Goal: Answer question/provide support

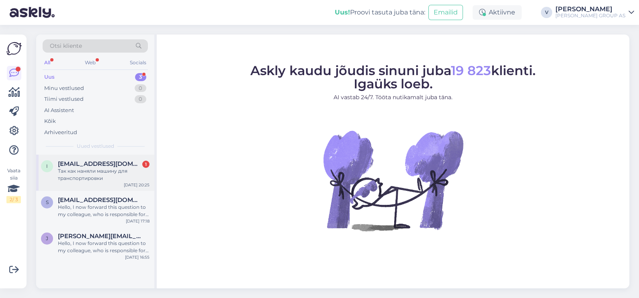
click at [104, 163] on span "[EMAIL_ADDRESS][DOMAIN_NAME]" at bounding box center [100, 163] width 84 height 7
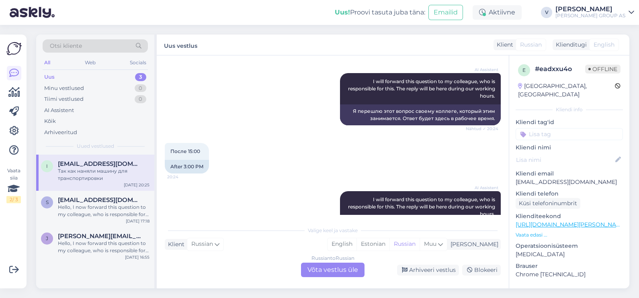
scroll to position [648, 0]
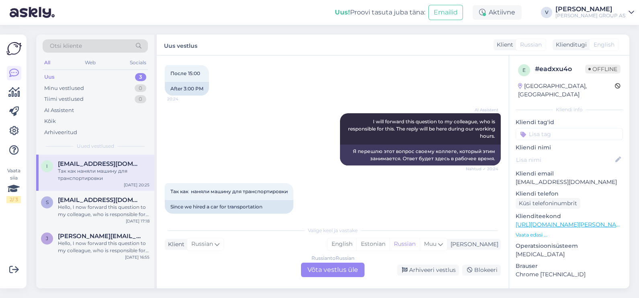
click at [325, 265] on div "Russian to Russian Võta vestlus üle" at bounding box center [332, 270] width 63 height 14
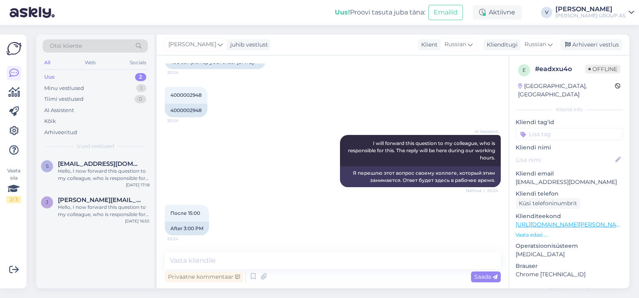
scroll to position [468, 0]
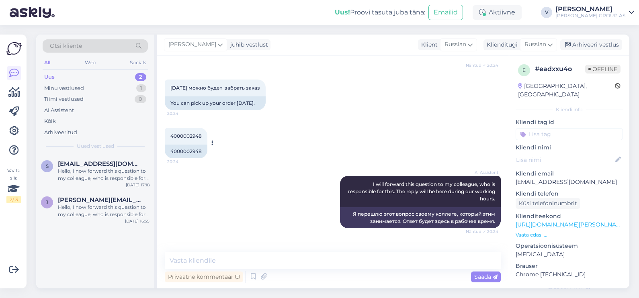
click at [178, 133] on span "4000002948" at bounding box center [185, 136] width 31 height 6
copy div "4000002948 20:24"
click at [275, 262] on textarea at bounding box center [333, 260] width 336 height 17
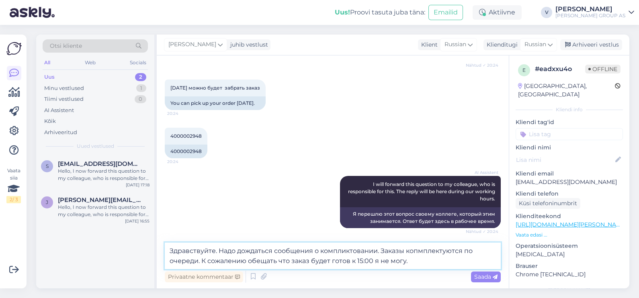
type textarea "Здравствуйте. Надо дождаться сообщения о компликтовании. Заказы копмплектуются …"
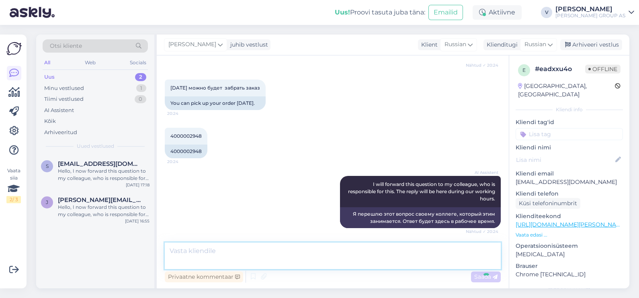
scroll to position [691, 0]
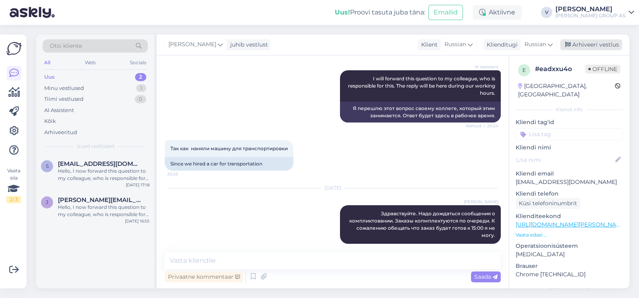
click at [586, 43] on div "Arhiveeri vestlus" at bounding box center [591, 44] width 62 height 11
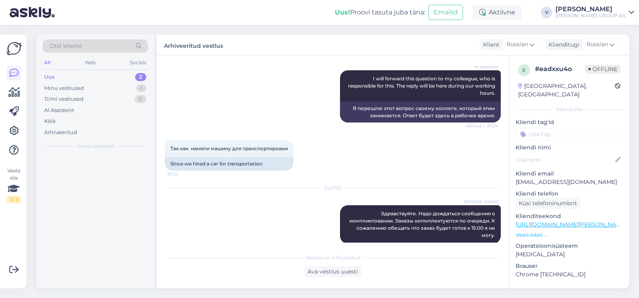
scroll to position [694, 0]
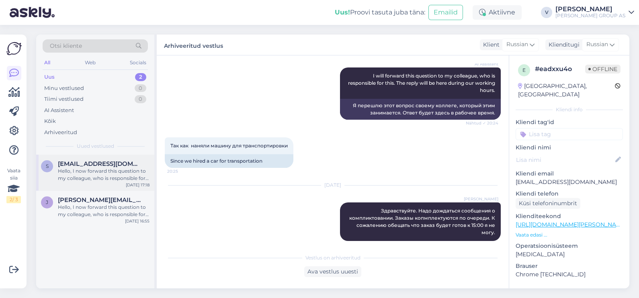
click at [135, 166] on div "[EMAIL_ADDRESS][DOMAIN_NAME]" at bounding box center [104, 163] width 92 height 7
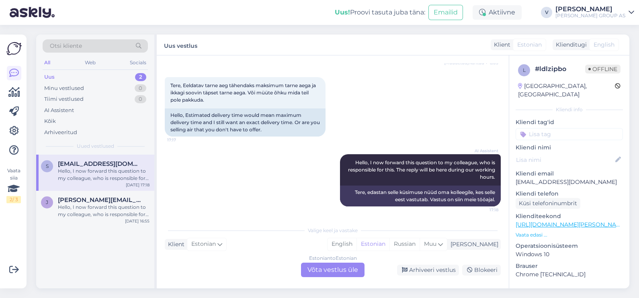
click at [347, 270] on div "Estonian to Estonian Võta vestlus üle" at bounding box center [332, 270] width 63 height 14
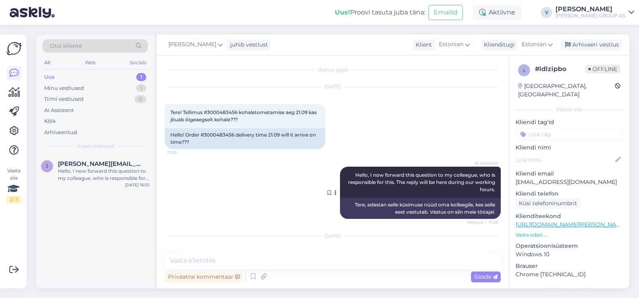
scroll to position [0, 0]
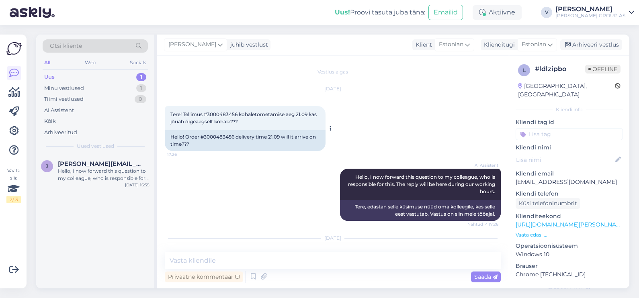
click at [229, 113] on span "Tere! Tellimus #3000483456 kohaletometamise aeg 21.09 kas jõuab õigeaegselt koh…" at bounding box center [243, 117] width 147 height 13
copy span "3000483456"
click at [311, 241] on div "Sep 18 2025" at bounding box center [333, 238] width 336 height 7
click at [311, 260] on textarea at bounding box center [333, 260] width 336 height 17
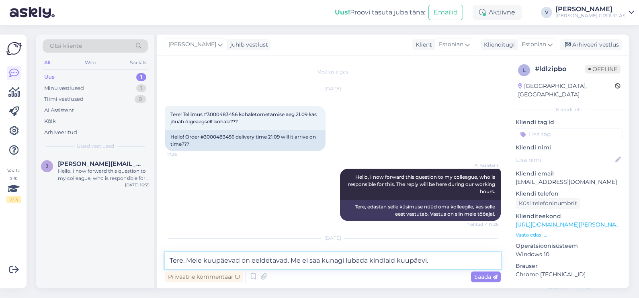
type textarea "Tere. Meie kuupäevad on eeldetavad. Me ei saa kunagi lubada kindlaid kuupäevi."
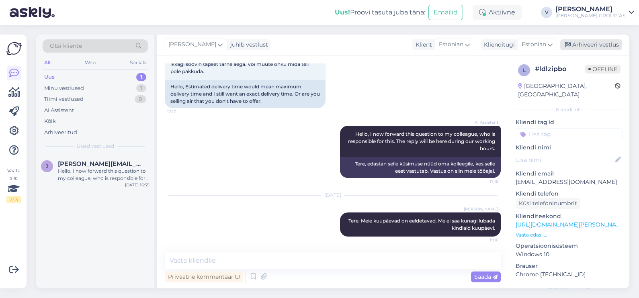
click at [588, 48] on div "Arhiveeri vestlus" at bounding box center [591, 44] width 62 height 11
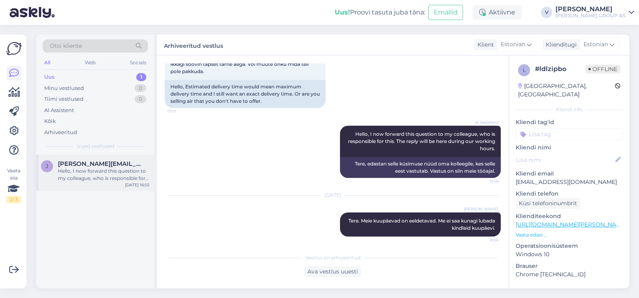
click at [80, 185] on div "j jelena.ponomarjova@gmail.com Hello, I now forward this question to my colleag…" at bounding box center [95, 173] width 118 height 36
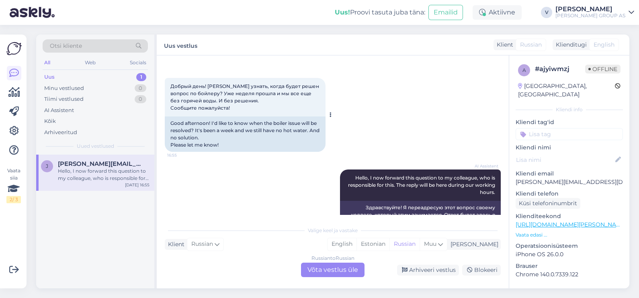
scroll to position [50, 0]
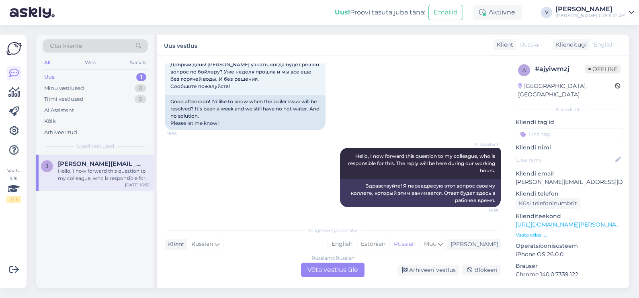
click at [334, 270] on div "Russian to Russian Võta vestlus üle" at bounding box center [332, 270] width 63 height 14
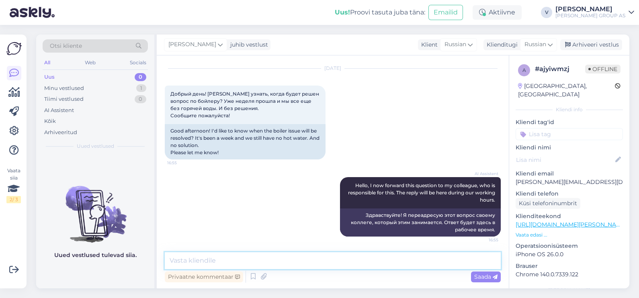
click at [324, 265] on textarea at bounding box center [333, 260] width 336 height 17
type textarea "Здравствуйте. Вы куда-то писали иди относили бойлер*"
click at [485, 280] on span "Saada" at bounding box center [485, 276] width 23 height 7
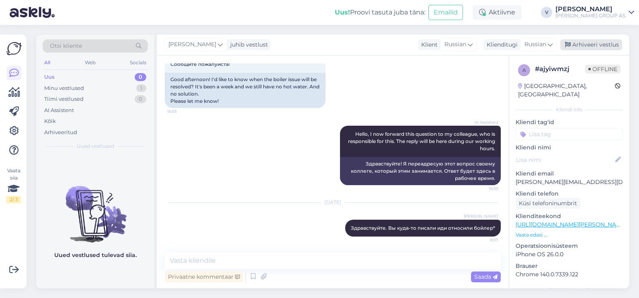
click at [591, 45] on div "Arhiveeri vestlus" at bounding box center [591, 44] width 62 height 11
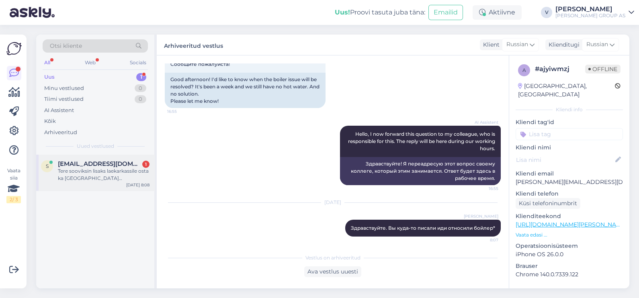
click at [90, 177] on div "Tere sooviksin lisaks laekarkassile osta ka Ripplae distantsklambreid aga ei le…" at bounding box center [104, 175] width 92 height 14
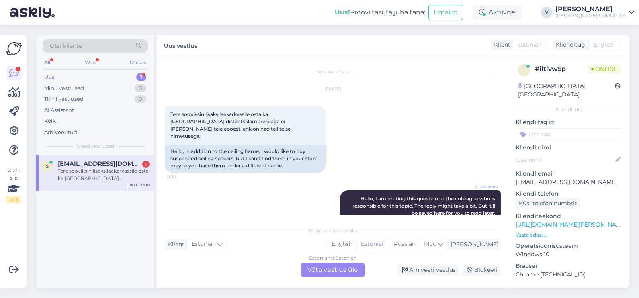
scroll to position [36, 0]
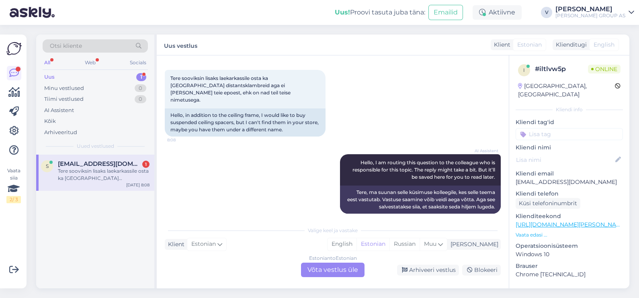
click at [350, 270] on div "Estonian to Estonian Võta vestlus üle" at bounding box center [332, 270] width 63 height 14
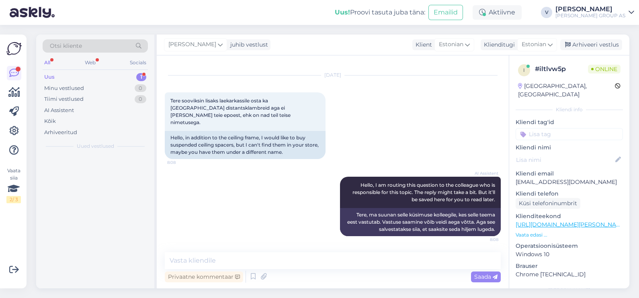
scroll to position [6, 0]
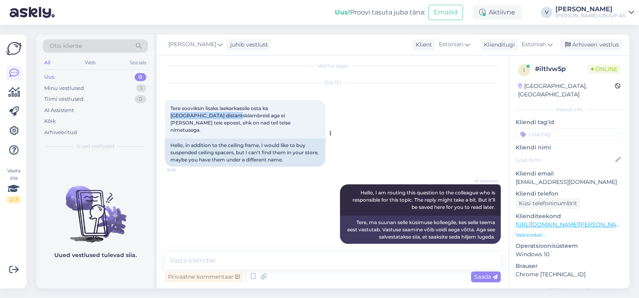
drag, startPoint x: 272, startPoint y: 110, endPoint x: 215, endPoint y: 116, distance: 57.4
click at [215, 116] on span "Tere sooviksin lisaks laekarkassile osta ka Ripplae distantsklambreid aga ei le…" at bounding box center [230, 119] width 121 height 28
copy span "Ripplae distantsklambreid"
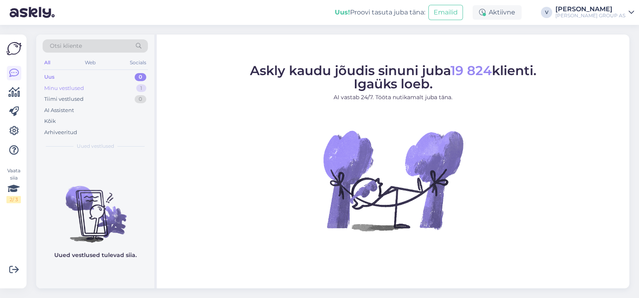
drag, startPoint x: 118, startPoint y: 93, endPoint x: 114, endPoint y: 90, distance: 4.3
click at [114, 90] on div "Uus 0 Minu vestlused 1 Tiimi vestlused 0 AI Assistent Kõik Arhiveeritud" at bounding box center [95, 105] width 105 height 66
click at [114, 90] on div "Minu vestlused 1" at bounding box center [95, 88] width 105 height 11
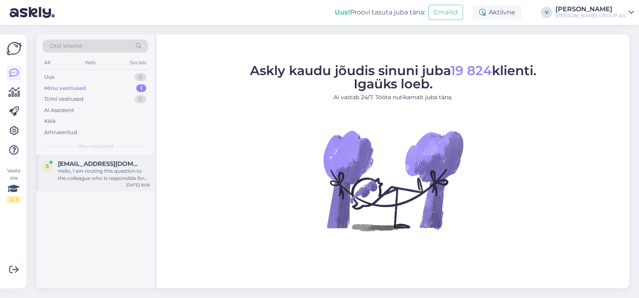
click at [100, 171] on div "Hello, I am routing this question to the colleague who is responsible for this …" at bounding box center [104, 175] width 92 height 14
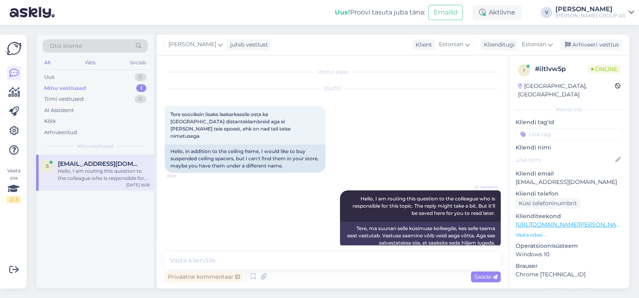
scroll to position [6, 0]
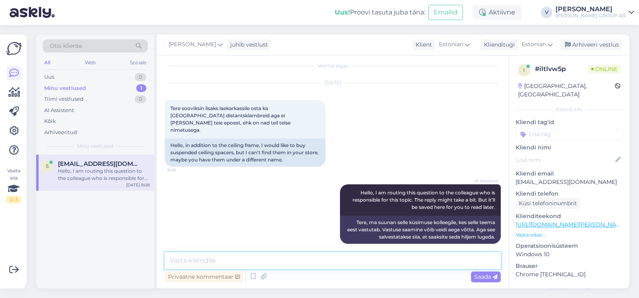
click at [319, 258] on textarea at bounding box center [333, 260] width 336 height 17
type textarea "Tere. Kahjuks meil neid müügil ei ole kahjuks."
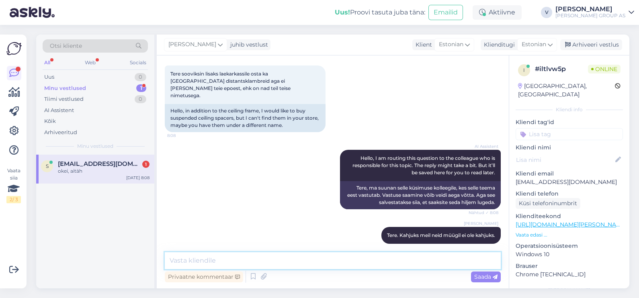
scroll to position [75, 0]
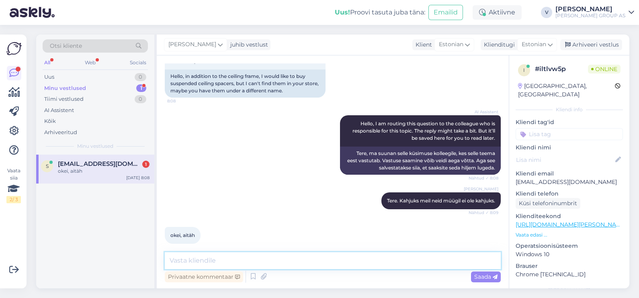
click at [287, 256] on textarea at bounding box center [333, 260] width 336 height 17
paste textarea "https://www.bauhof.ee/et/c/elektritooriistad-ja-rauakaubad/kasitooriistad/klamb…"
type textarea "Kõik võimalikud klambrid on siin lingina https://www.bauhof.ee/et/c/elektritoor…"
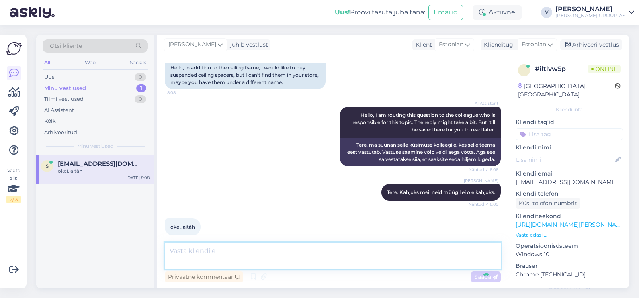
scroll to position [124, 0]
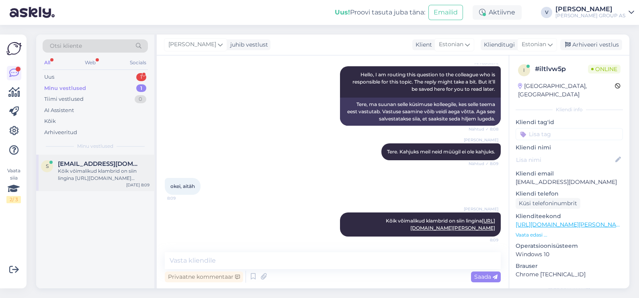
click at [79, 165] on span "[EMAIL_ADDRESS][DOMAIN_NAME]" at bounding box center [100, 163] width 84 height 7
click at [599, 48] on div "Arhiveeri vestlus" at bounding box center [591, 44] width 62 height 11
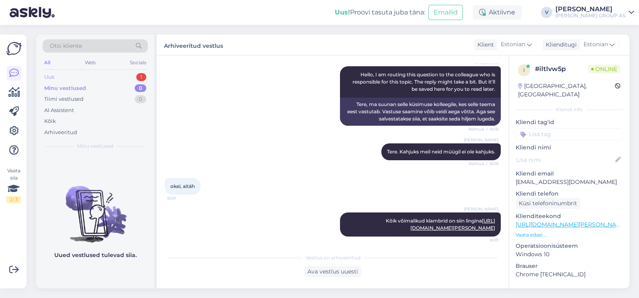
click at [94, 80] on div "Uus 1" at bounding box center [95, 77] width 105 height 11
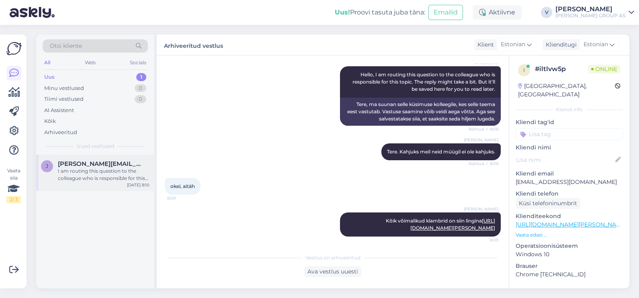
click at [111, 168] on div "I am routing this question to the colleague who is responsible for this topic. …" at bounding box center [104, 175] width 92 height 14
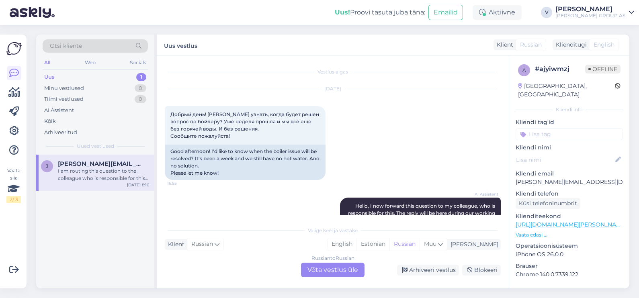
scroll to position [151, 0]
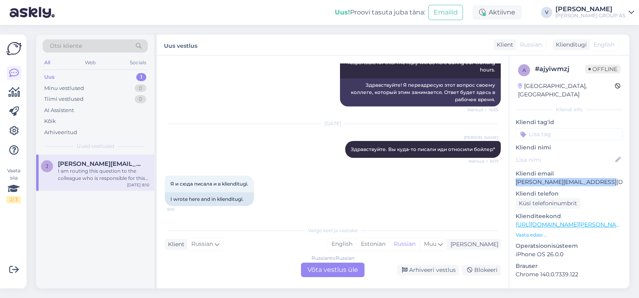
drag, startPoint x: 613, startPoint y: 176, endPoint x: 510, endPoint y: 170, distance: 102.6
click at [510, 170] on div "a # ajyiwmzj Offline Estonia, Tallinn Kliendi info Kliendi tag'id Kliendi nimi …" at bounding box center [569, 224] width 120 height 339
copy p "[PERSON_NAME][EMAIL_ADDRESS][DOMAIN_NAME]"
click at [334, 267] on div "Russian to Russian Võta vestlus üle" at bounding box center [332, 270] width 63 height 14
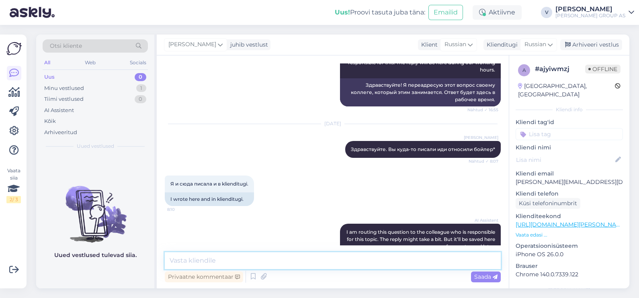
click at [239, 258] on textarea at bounding box center [333, 260] width 336 height 17
type textarea "З"
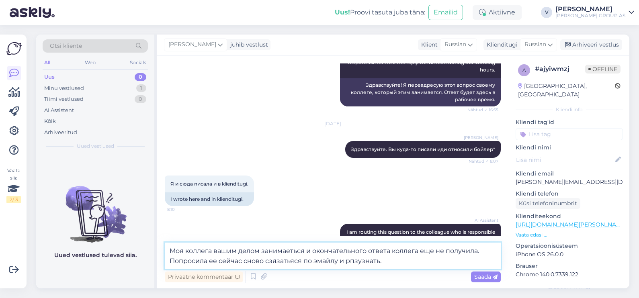
click at [284, 252] on textarea "Моя коллега вашим делом занимаеться и окончательного ответа коллега еще не полу…" at bounding box center [333, 256] width 336 height 27
drag, startPoint x: 295, startPoint y: 249, endPoint x: 302, endPoint y: 261, distance: 13.9
click at [296, 250] on textarea "Моя коллега вашим делом занимаеться и окончательного ответа коллега еще не полу…" at bounding box center [333, 256] width 336 height 27
click at [408, 260] on textarea "Моя коллега вашим делом занимается и окончательного ответа коллега еще не получ…" at bounding box center [333, 256] width 336 height 27
click at [263, 260] on textarea "Моя коллега вашим делом занимается и окончательного ответа коллега еще не получ…" at bounding box center [333, 256] width 336 height 27
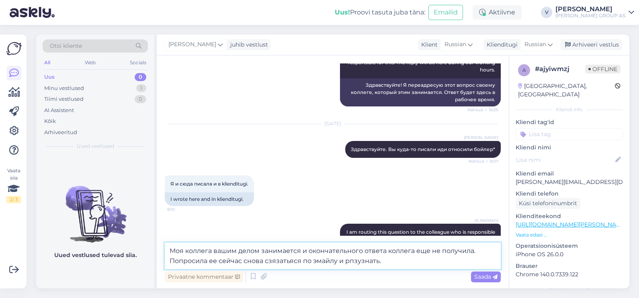
click at [293, 261] on textarea "Моя коллега вашим делом занимается и окончательного ответа коллега еще не получ…" at bounding box center [333, 256] width 336 height 27
click at [304, 261] on textarea "Моя коллега вашим делом занимается и окончательного ответа коллега еще не получ…" at bounding box center [333, 256] width 336 height 27
click at [307, 262] on textarea "Моя коллега вашим делом занимается и окончательного ответа коллега еще не получ…" at bounding box center [333, 256] width 336 height 27
click at [308, 263] on textarea "Моя коллега вашим делом занимается и окончательного ответа коллега еще не получ…" at bounding box center [333, 256] width 336 height 27
click at [348, 262] on textarea "Моя коллега вашим делом занимается и окончательного ответа коллега еще не получ…" at bounding box center [333, 256] width 336 height 27
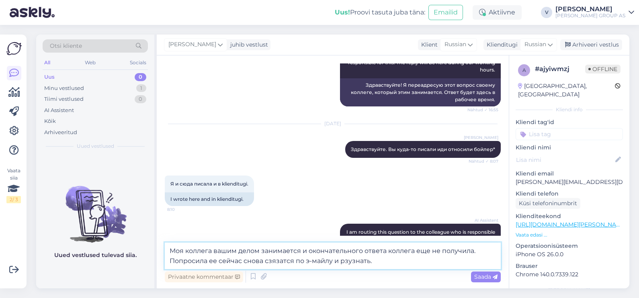
type textarea "Моя коллега вашим делом занимается и окончательного ответа коллега еще не получ…"
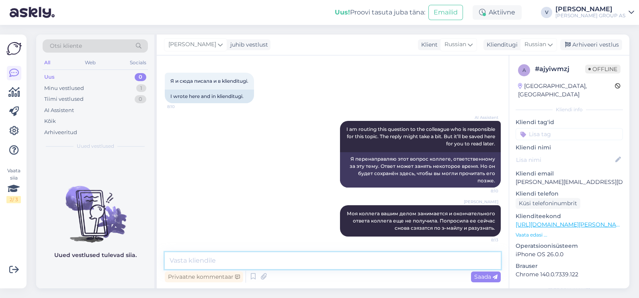
scroll to position [53, 0]
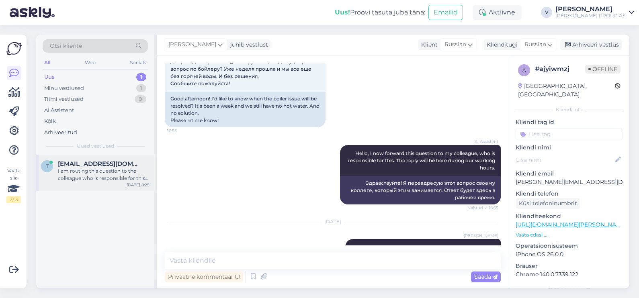
click at [74, 176] on div "I am routing this question to the colleague who is responsible for this topic. …" at bounding box center [104, 175] width 92 height 14
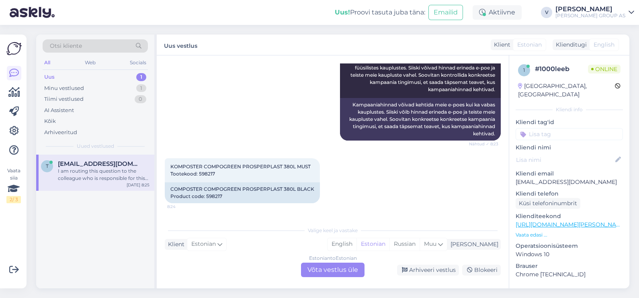
scroll to position [190, 0]
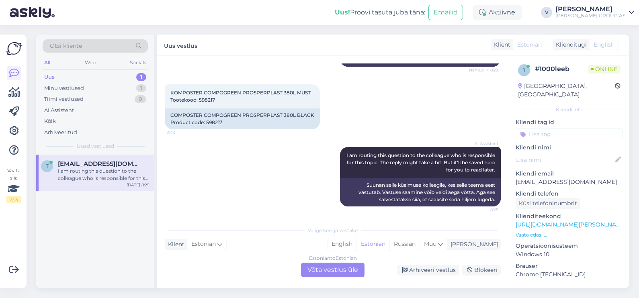
click at [324, 265] on div "Estonian to Estonian Võta vestlus üle" at bounding box center [332, 270] width 63 height 14
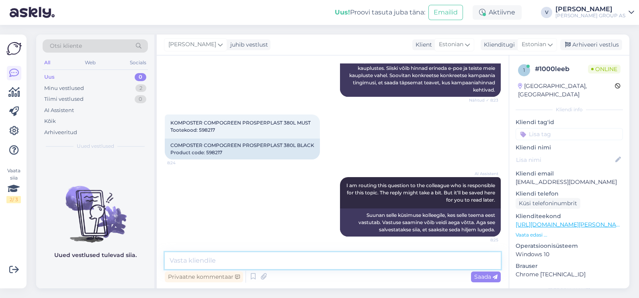
click at [271, 255] on textarea at bounding box center [333, 260] width 336 height 17
type textarea "Е"
type textarea "Tere, Kampaania hind kehtib ka kohapeal kaupluses."
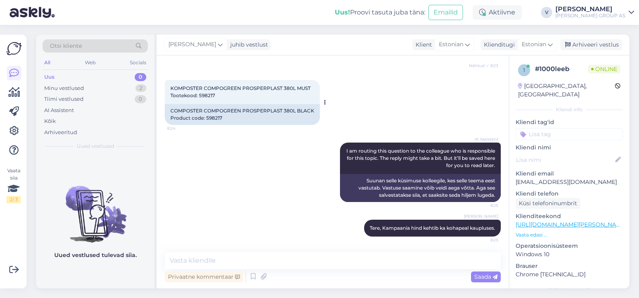
click at [207, 92] on span "KOMPOSTER COMPOGREEN PROSPERPLAST 380L MUST Tootekood: 598217" at bounding box center [240, 91] width 140 height 13
copy div "598217 8:24"
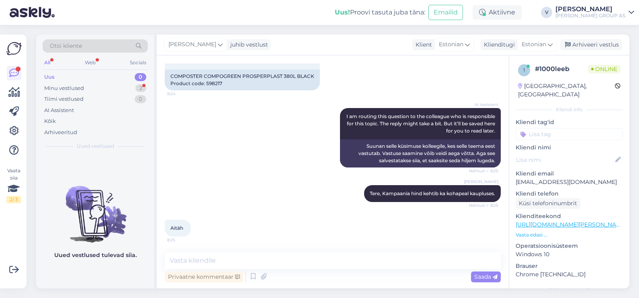
click at [274, 251] on div "Vestlus algas Sep 19 2025 Tere.Kas kampaania hind kehtib ainult e-poes või kaup…" at bounding box center [333, 171] width 352 height 233
click at [276, 258] on textarea at bounding box center [333, 260] width 336 height 17
click at [602, 43] on div "Arhiveeri vestlus" at bounding box center [591, 44] width 62 height 11
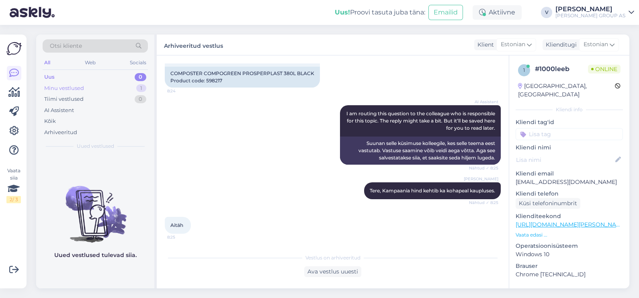
click at [136, 83] on div "Minu vestlused 1" at bounding box center [95, 88] width 105 height 11
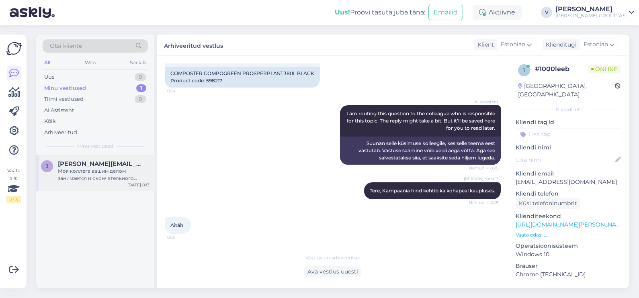
click at [113, 164] on span "jelena.ponomarjova@gmail.com" at bounding box center [100, 163] width 84 height 7
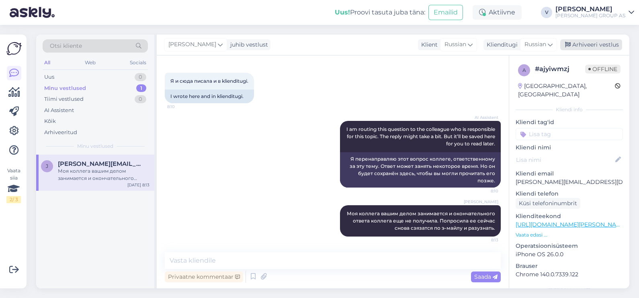
click at [583, 46] on div "Arhiveeri vestlus" at bounding box center [591, 44] width 62 height 11
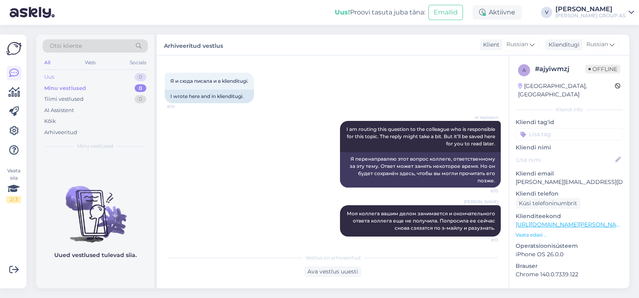
click at [71, 75] on div "Uus 0" at bounding box center [95, 77] width 105 height 11
